Goal: Information Seeking & Learning: Learn about a topic

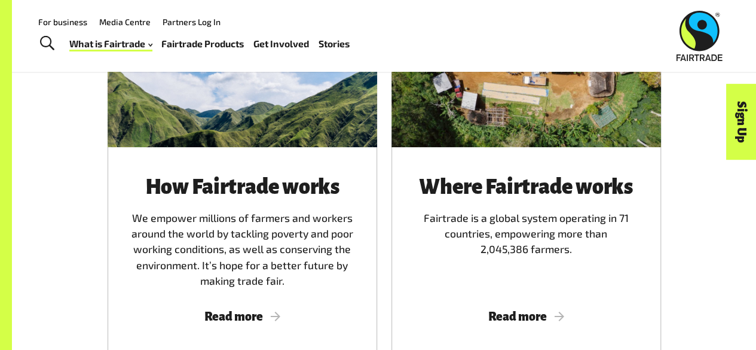
scroll to position [673, 0]
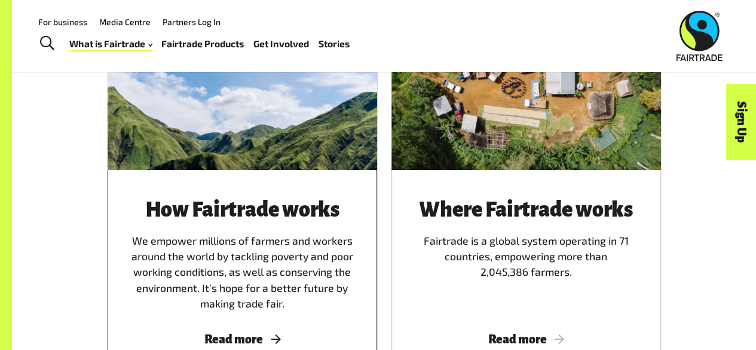
click at [191, 218] on h3 "How Fairtrade works" at bounding box center [242, 209] width 241 height 23
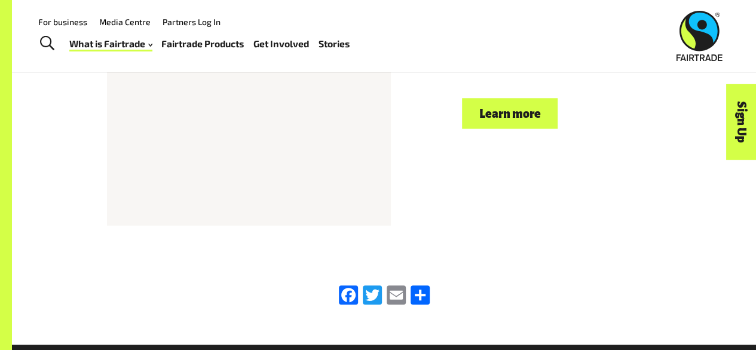
scroll to position [2612, 0]
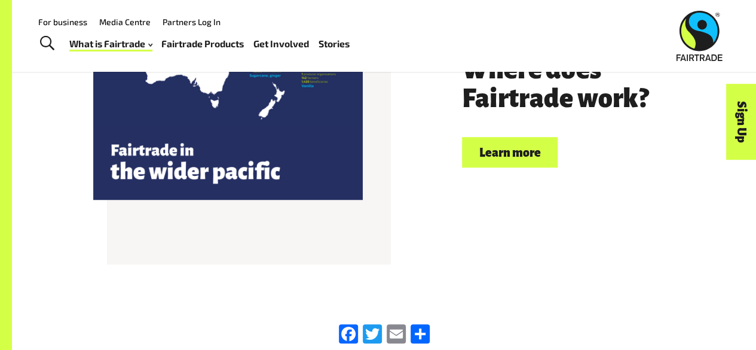
click at [517, 161] on link "Learn more" at bounding box center [510, 152] width 96 height 30
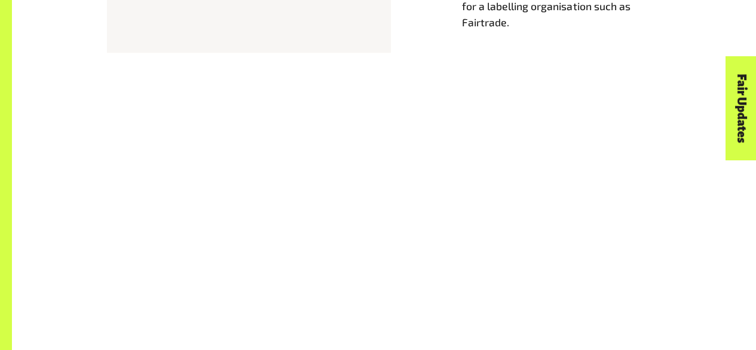
scroll to position [800, 0]
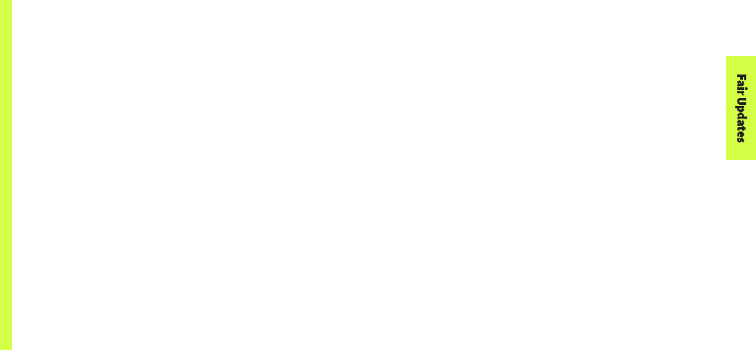
drag, startPoint x: 761, startPoint y: 20, endPoint x: 764, endPoint y: 98, distance: 77.7
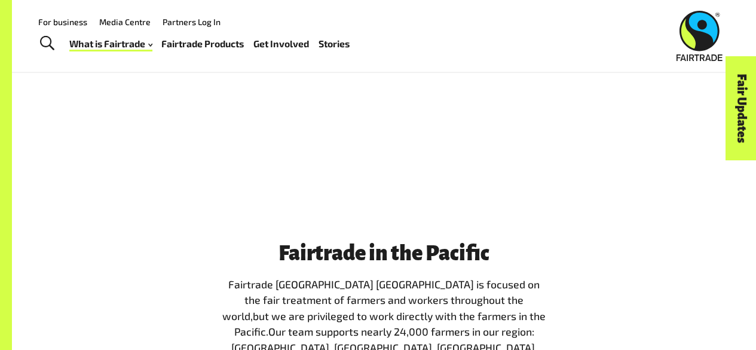
scroll to position [1092, 0]
